Goal: Find specific page/section

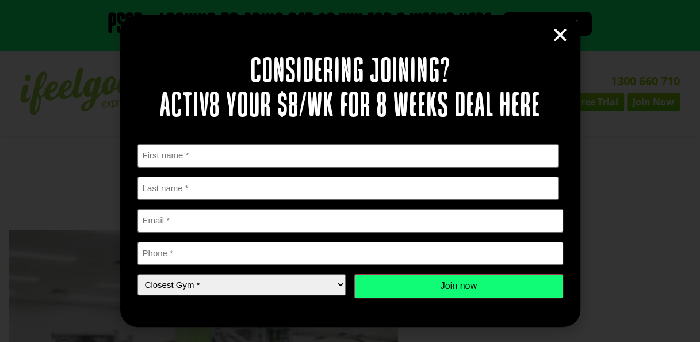
click at [566, 31] on icon "Close" at bounding box center [559, 34] width 17 height 17
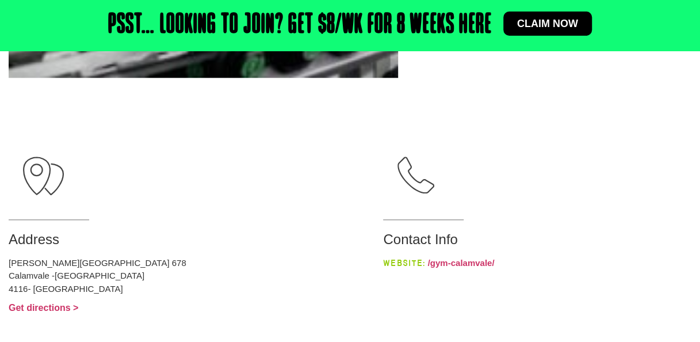
scroll to position [613, 0]
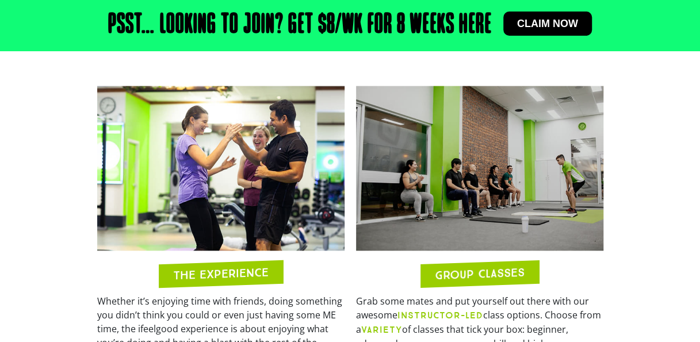
scroll to position [810, 0]
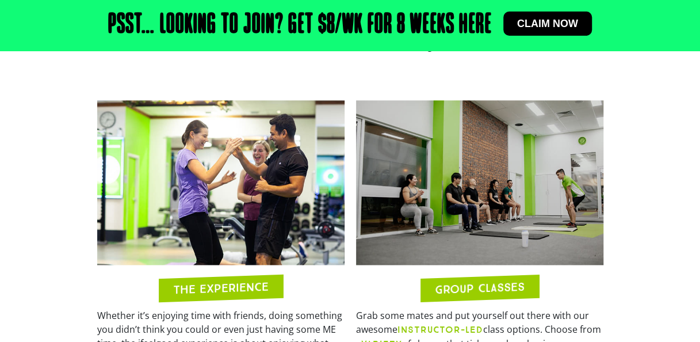
click at [163, 215] on img at bounding box center [220, 182] width 247 height 165
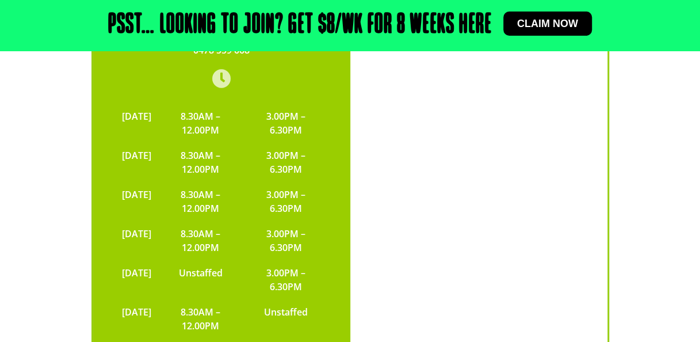
scroll to position [2782, 0]
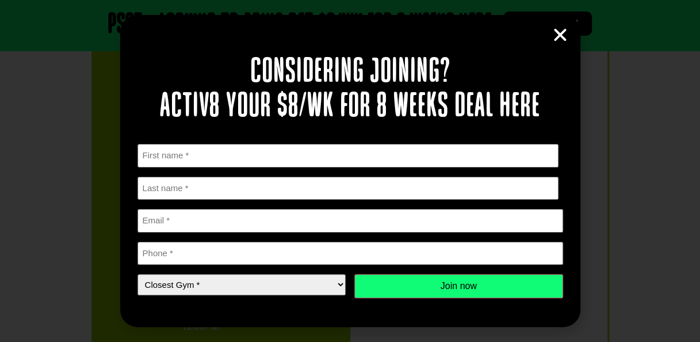
click at [560, 37] on icon "Close" at bounding box center [559, 34] width 17 height 17
